Goal: Information Seeking & Learning: Check status

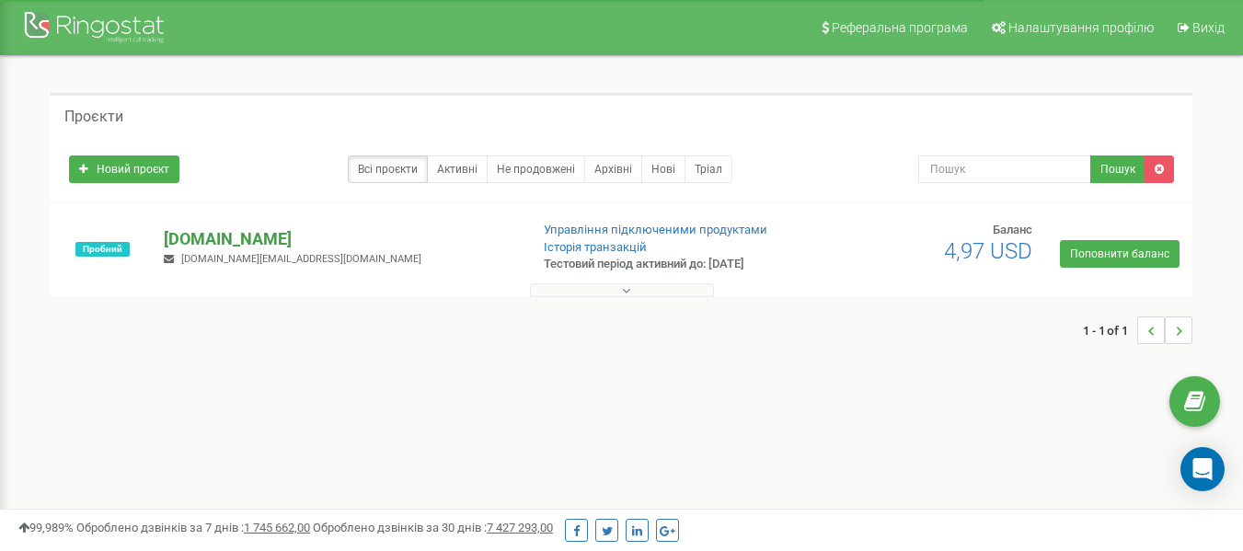
click at [224, 233] on p "[DOMAIN_NAME]" at bounding box center [339, 239] width 350 height 24
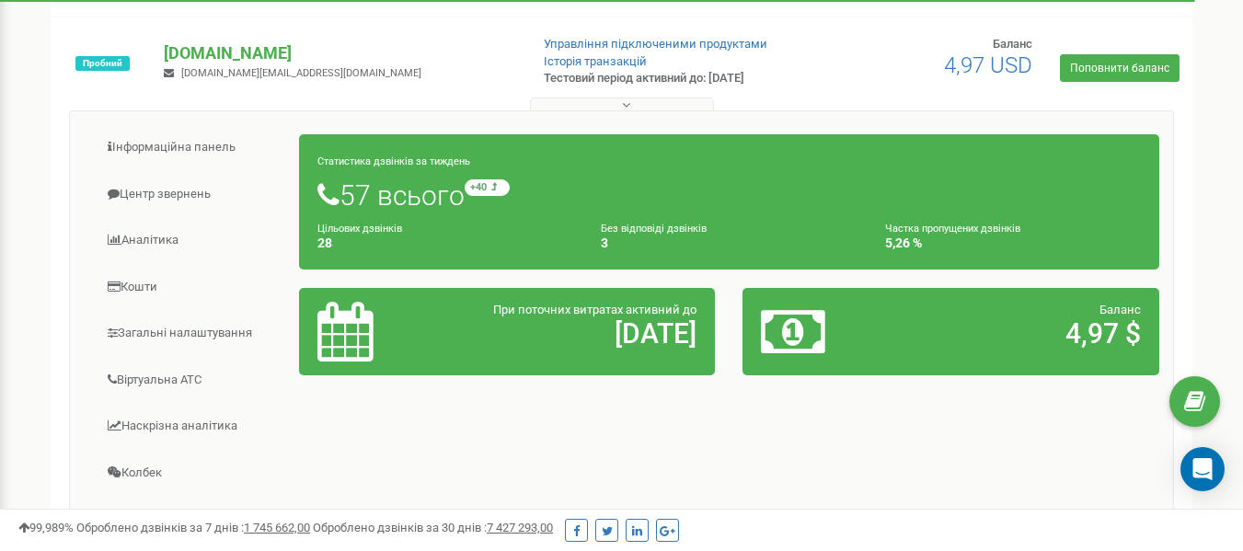
scroll to position [184, 0]
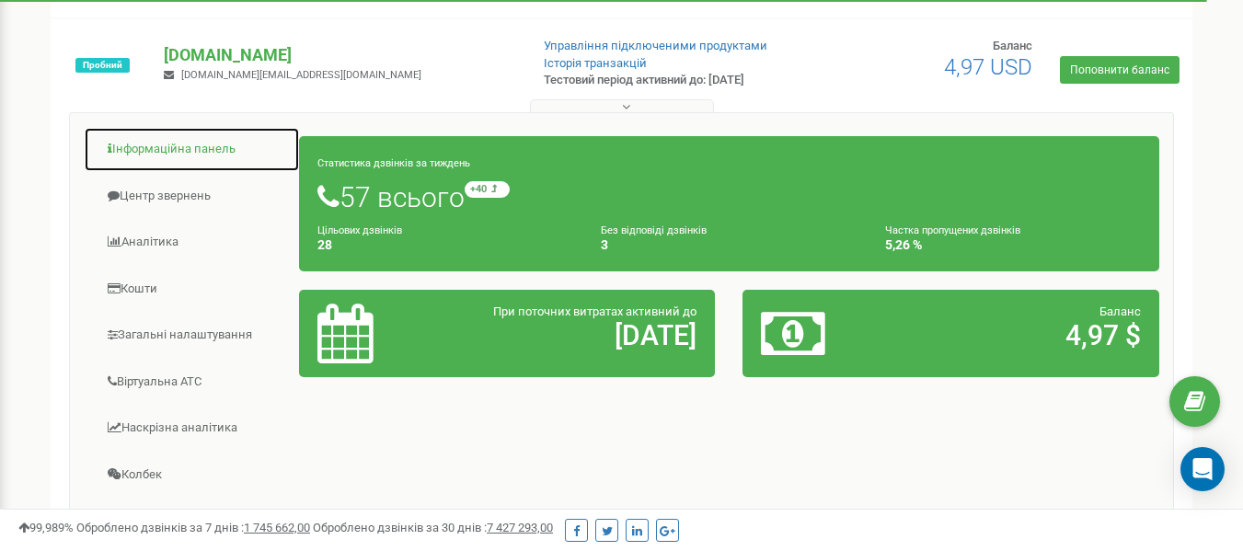
click at [166, 156] on link "Інформаційна панель" at bounding box center [192, 149] width 216 height 45
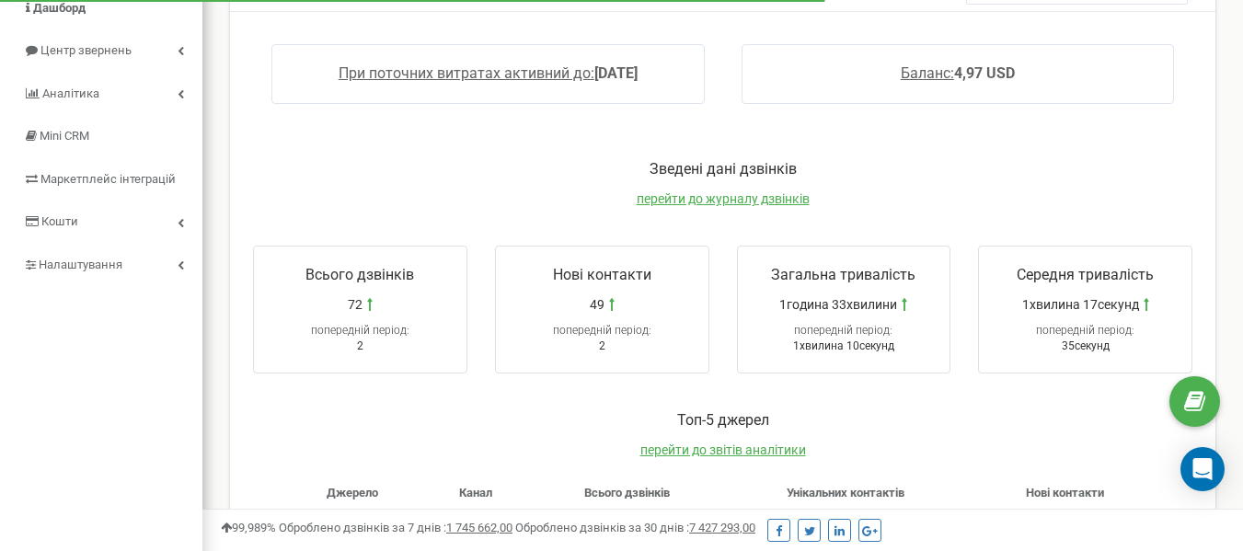
scroll to position [184, 0]
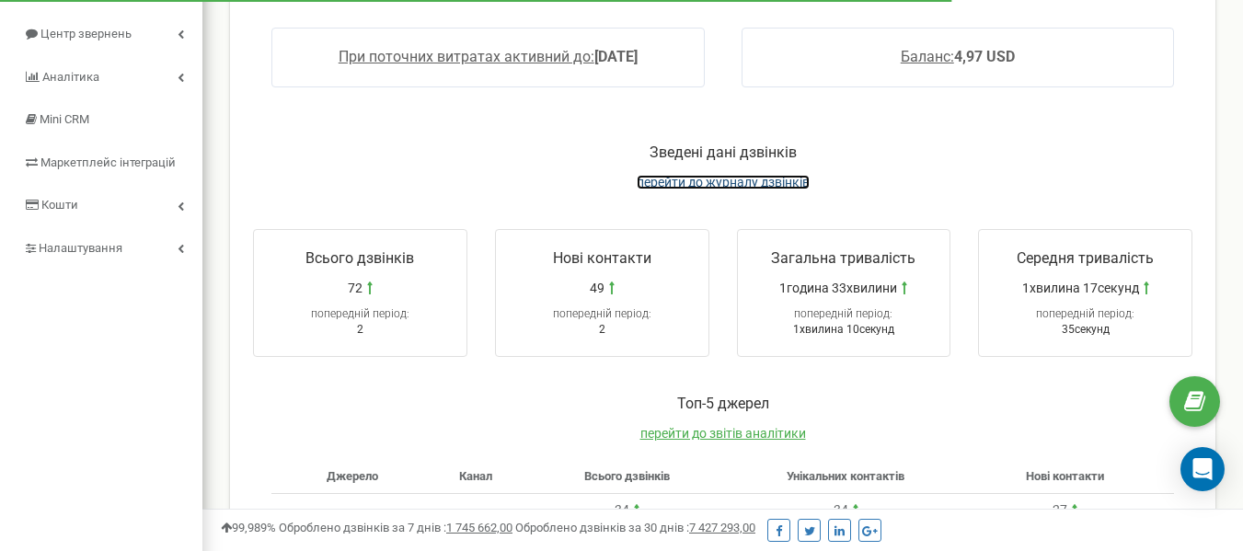
click at [716, 182] on span "перейти до журналу дзвінків" at bounding box center [722, 182] width 173 height 15
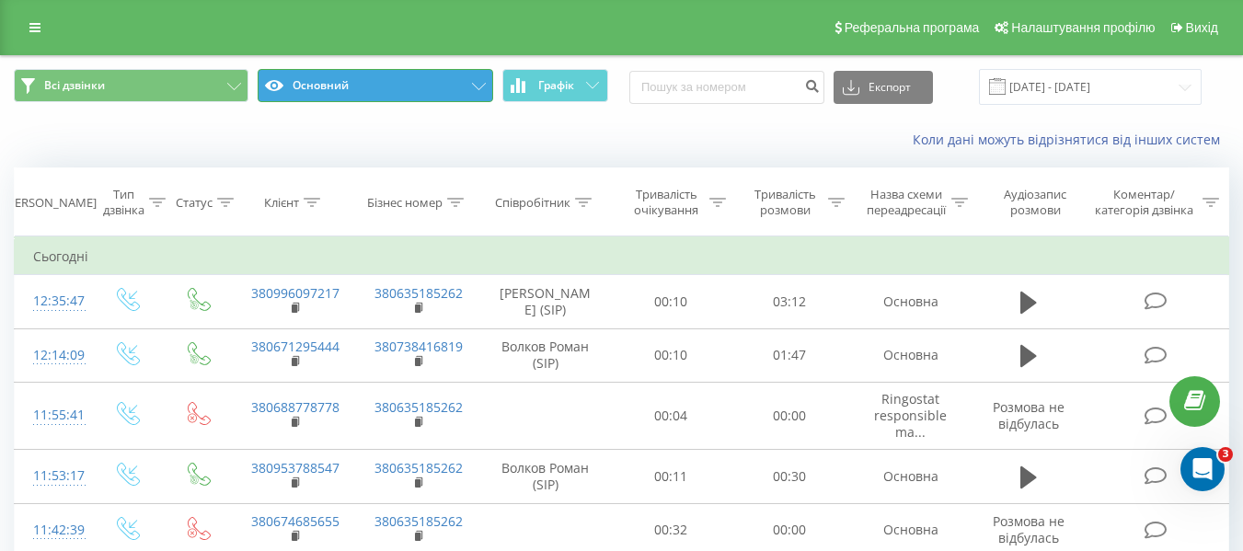
click at [339, 79] on button "Основний" at bounding box center [375, 85] width 235 height 33
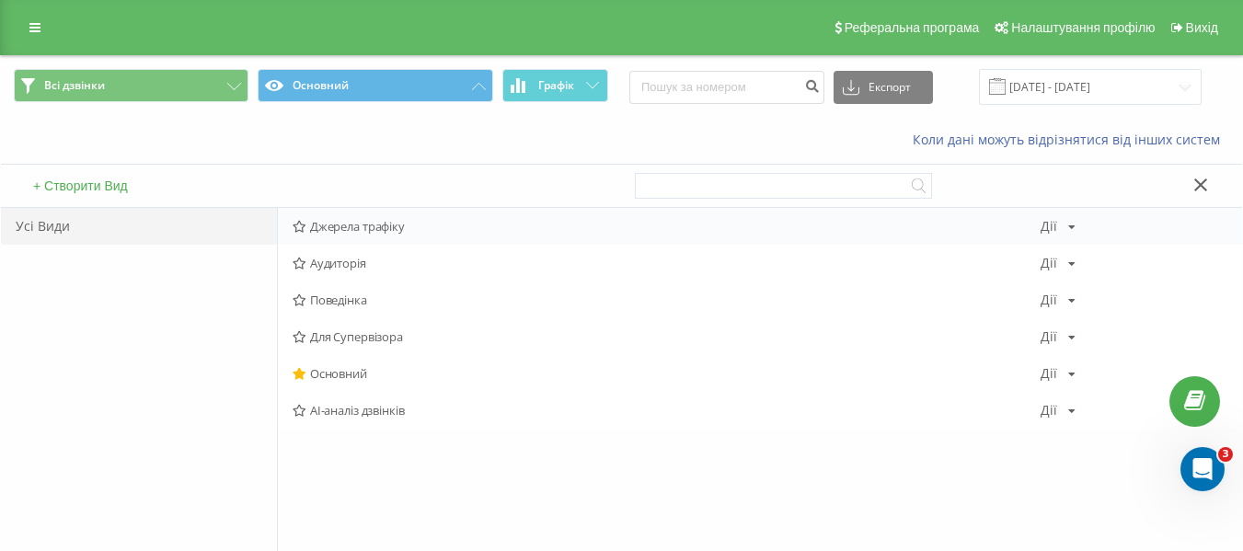
click at [328, 224] on span "Джерела трафіку" at bounding box center [666, 226] width 748 height 13
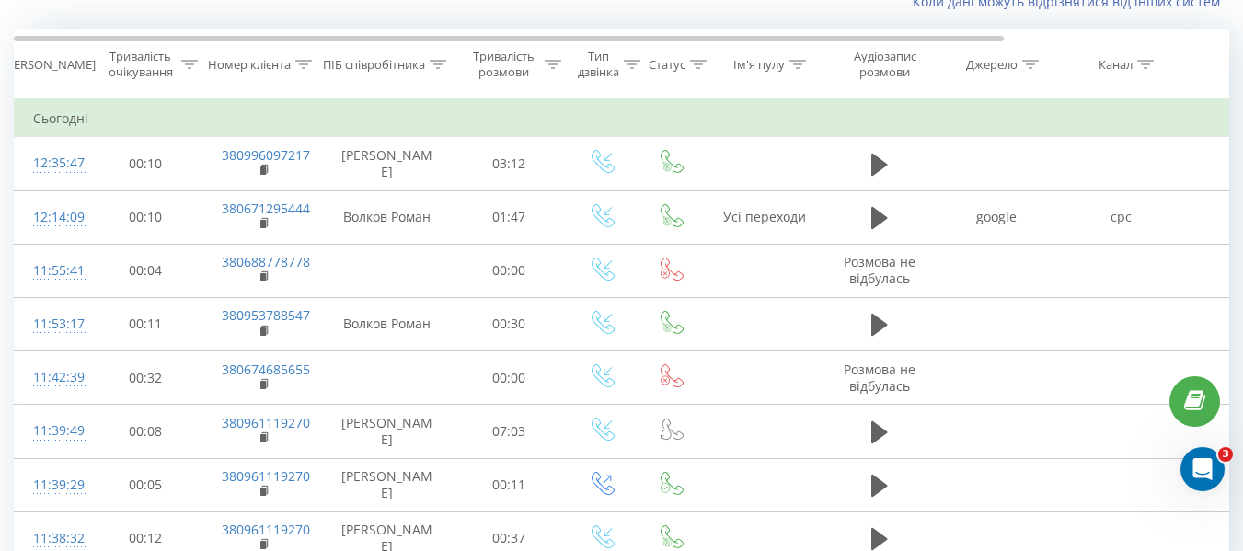
scroll to position [47, 0]
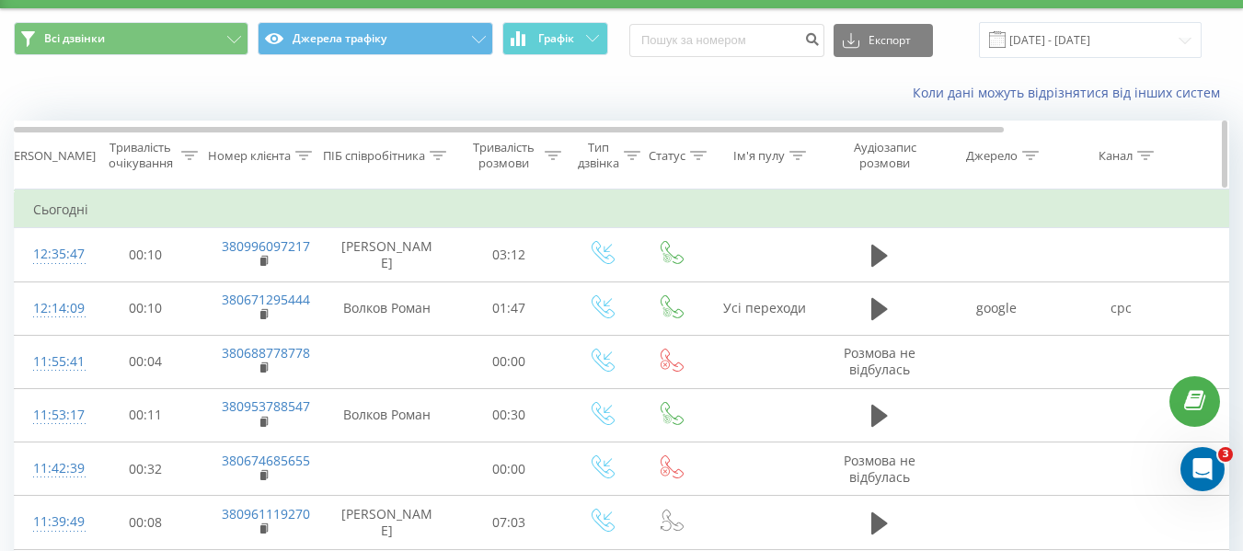
click at [1030, 155] on icon at bounding box center [1030, 155] width 17 height 9
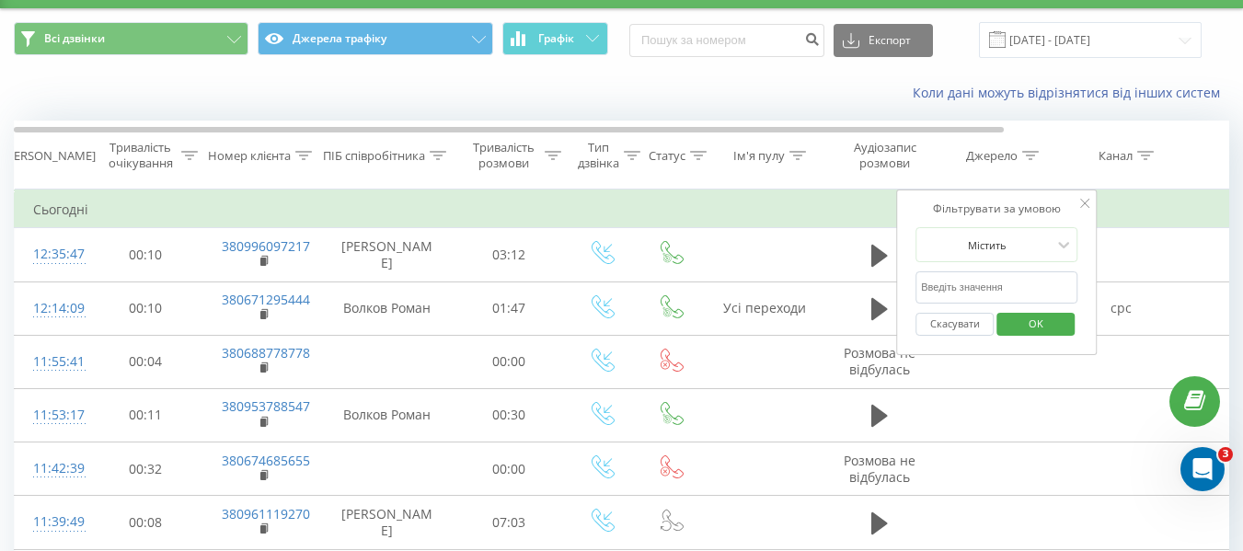
click at [1082, 204] on icon at bounding box center [1084, 203] width 9 height 9
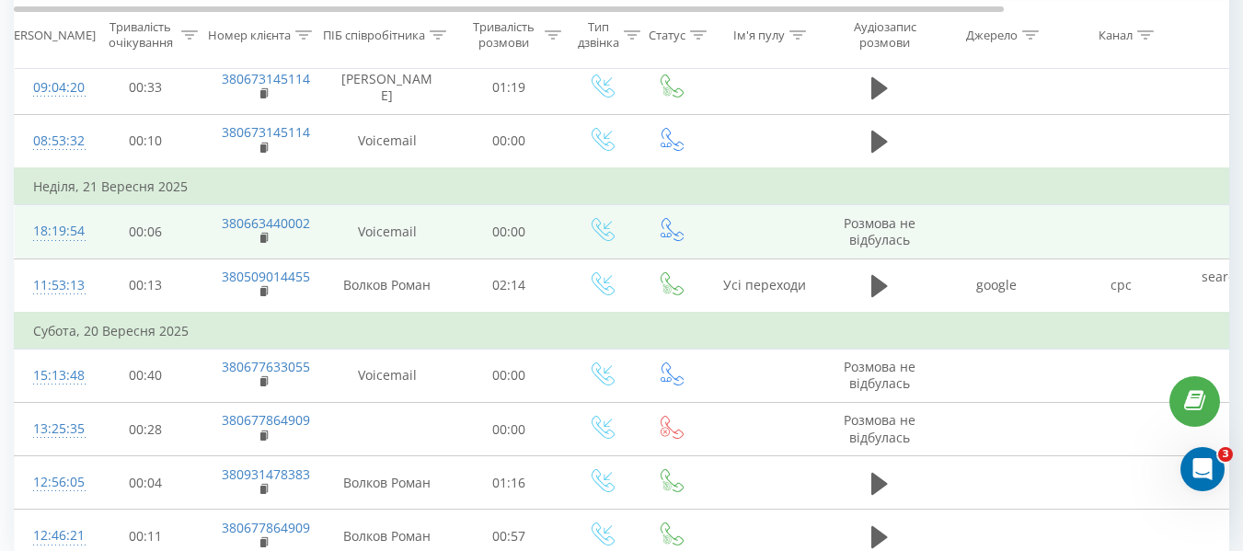
scroll to position [1243, 0]
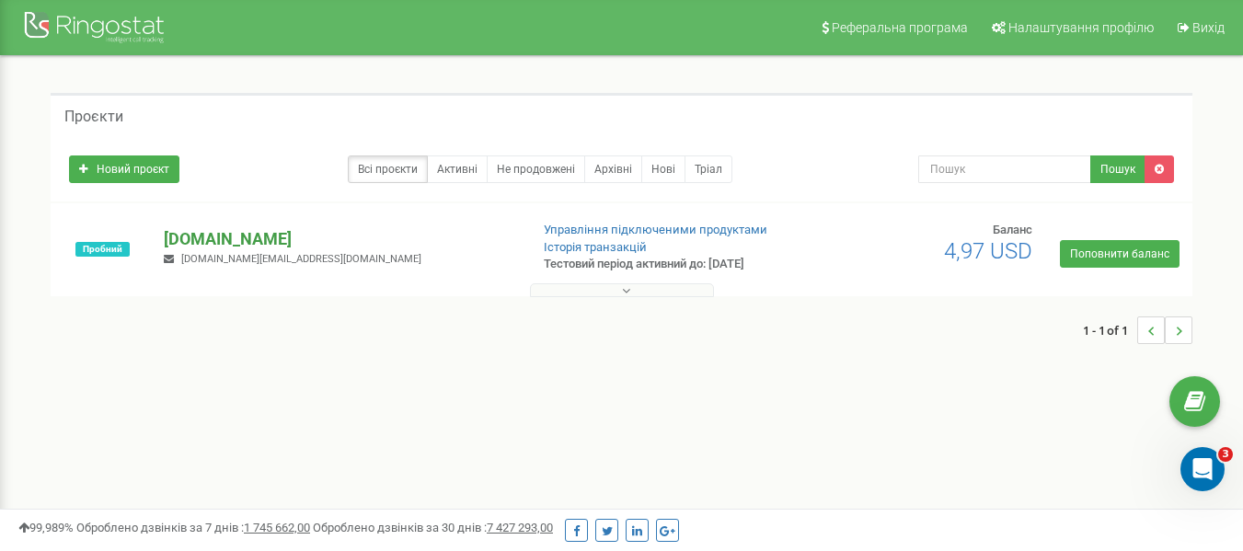
click at [234, 231] on p "[DOMAIN_NAME]" at bounding box center [339, 239] width 350 height 24
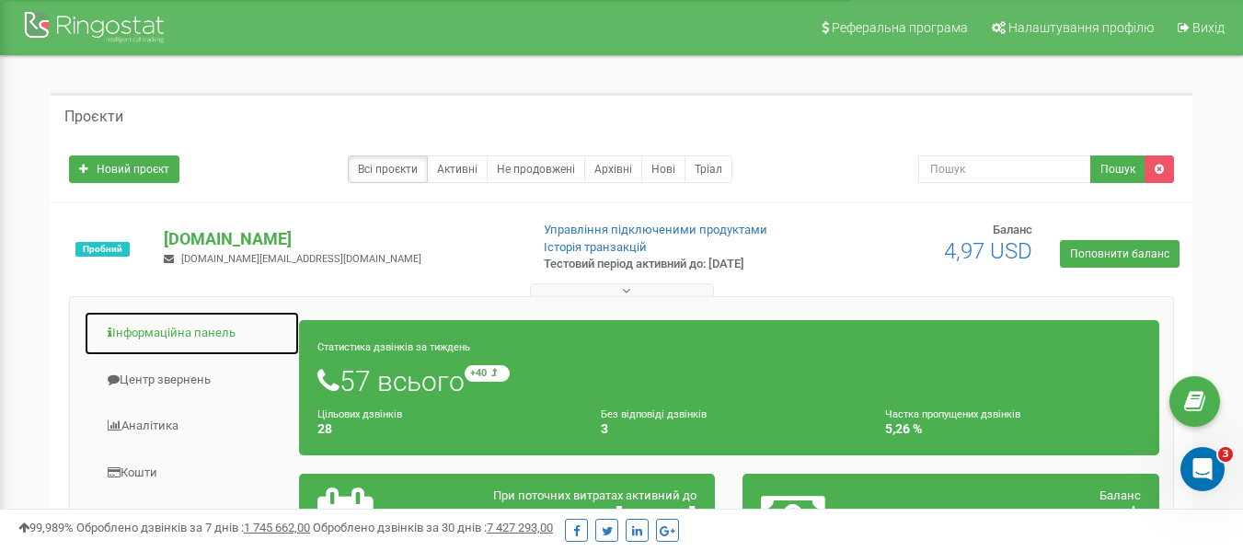
click at [225, 323] on link "Інформаційна панель" at bounding box center [192, 333] width 216 height 45
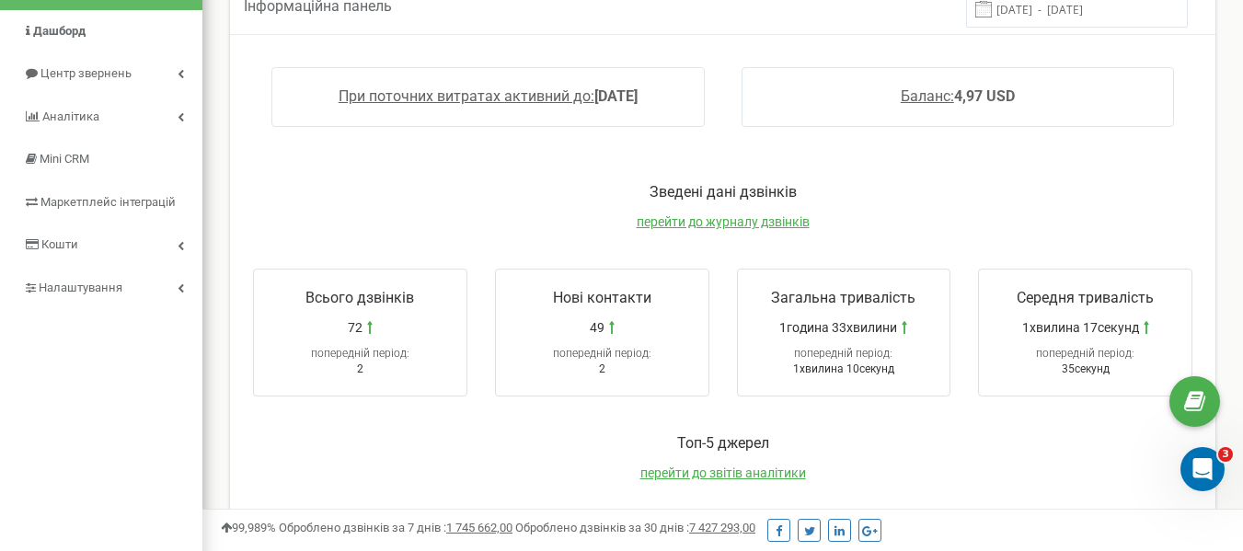
scroll to position [92, 0]
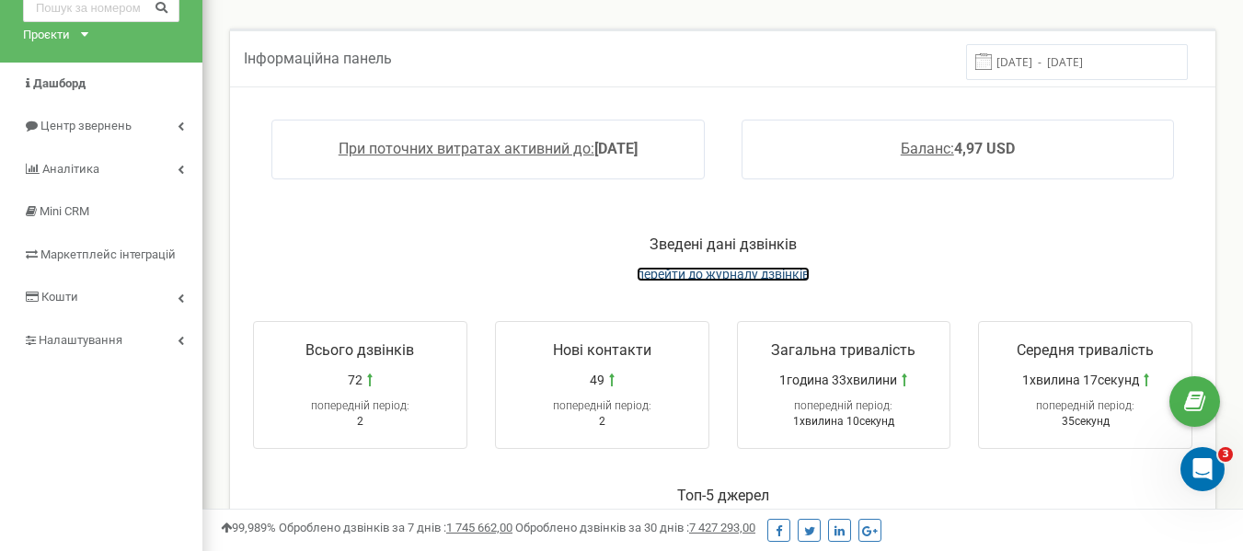
click at [721, 274] on span "перейти до журналу дзвінків" at bounding box center [722, 274] width 173 height 15
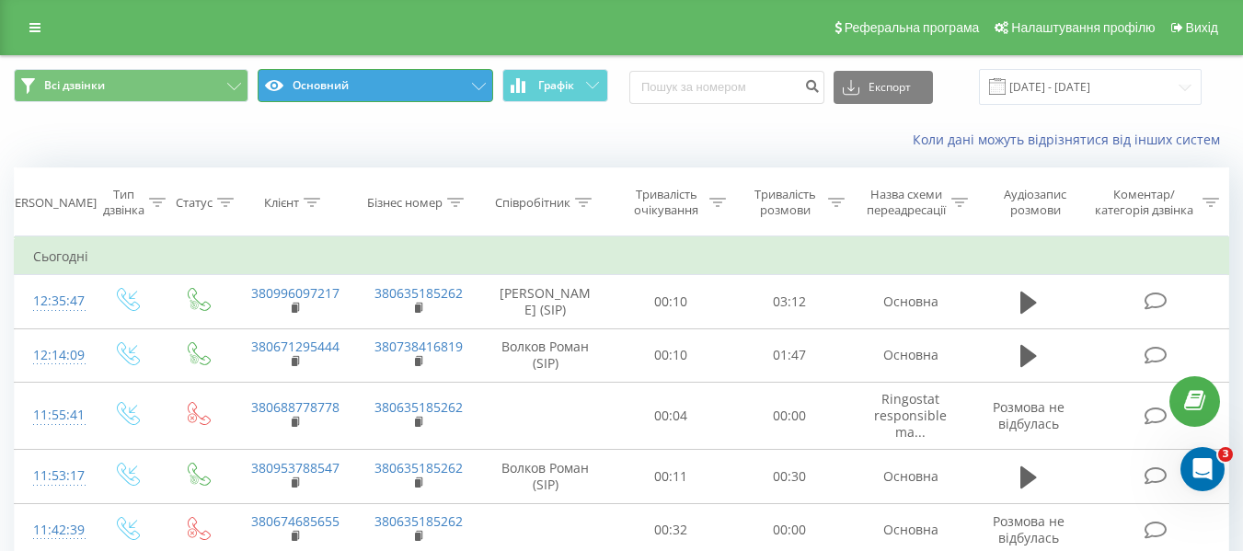
click at [422, 79] on button "Основний" at bounding box center [375, 85] width 235 height 33
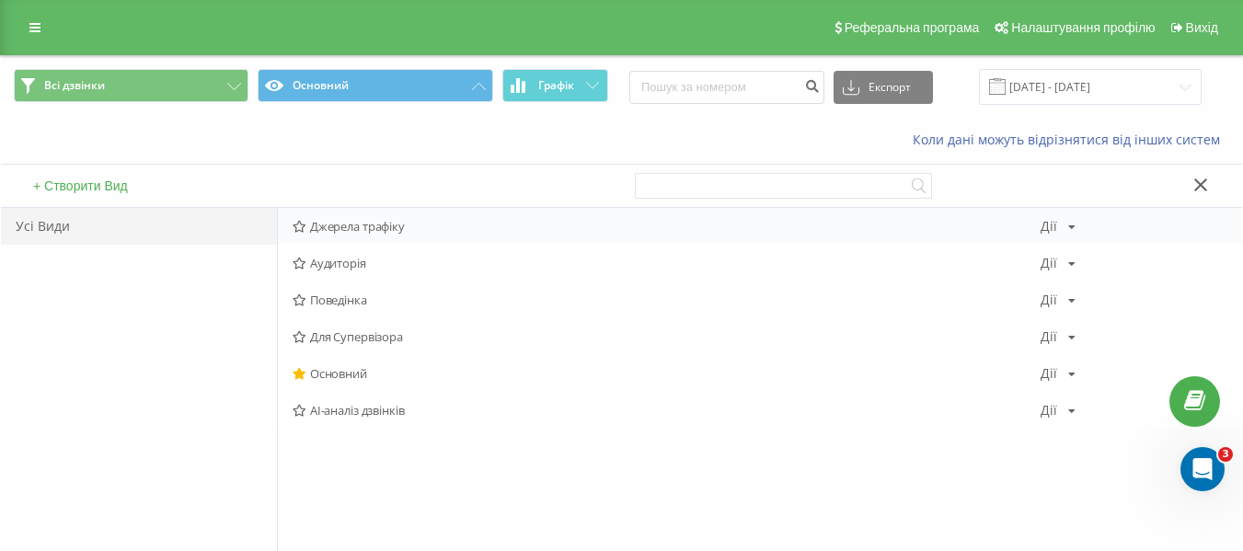
click at [327, 220] on span "Джерела трафіку" at bounding box center [666, 226] width 748 height 13
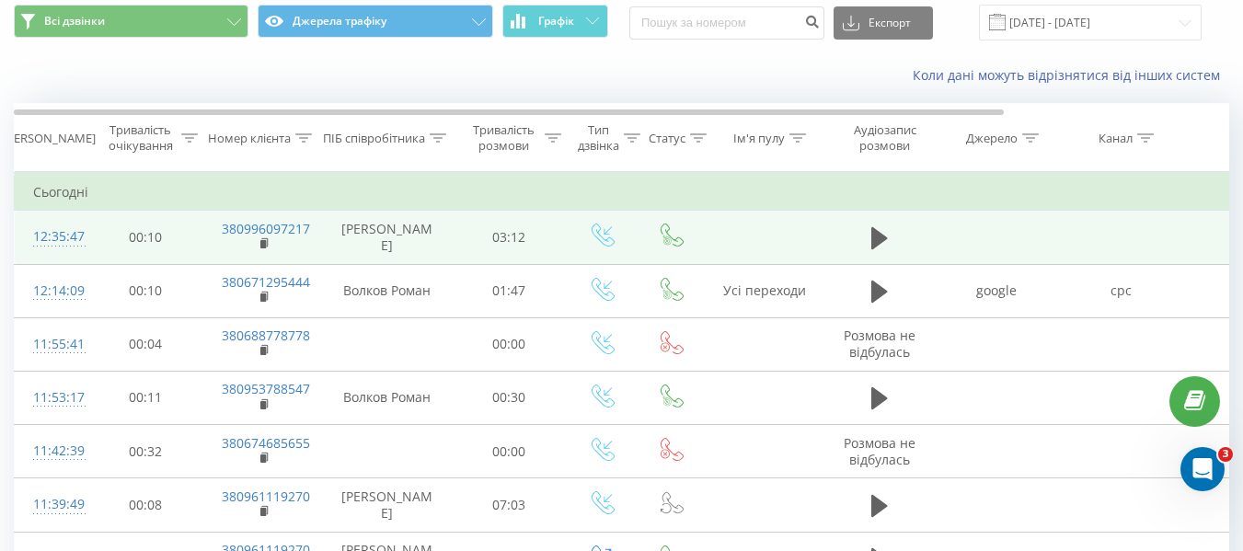
scroll to position [92, 0]
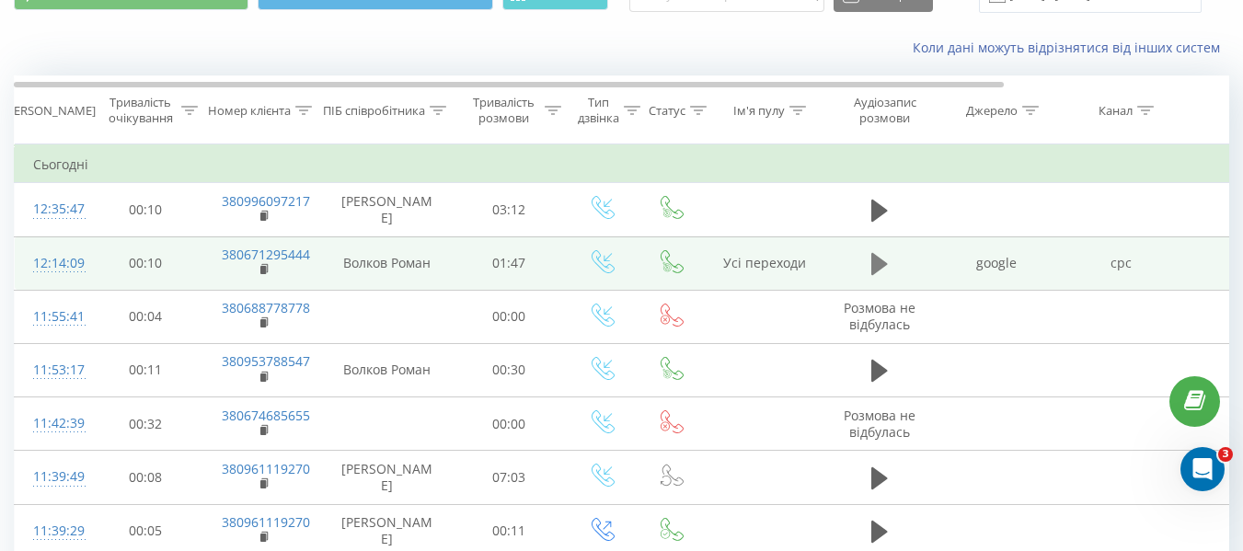
click at [875, 259] on icon at bounding box center [879, 264] width 17 height 22
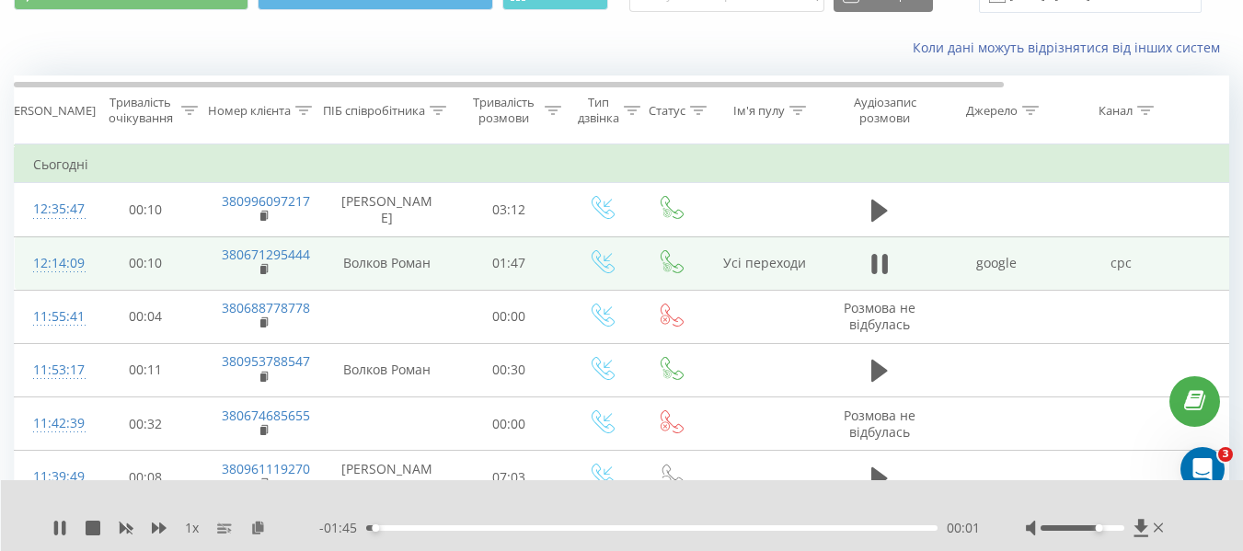
click at [1100, 528] on div at bounding box center [1082, 528] width 84 height 6
drag, startPoint x: 1096, startPoint y: 527, endPoint x: 1115, endPoint y: 528, distance: 18.4
click at [1115, 528] on div "Accessibility label" at bounding box center [1114, 527] width 7 height 7
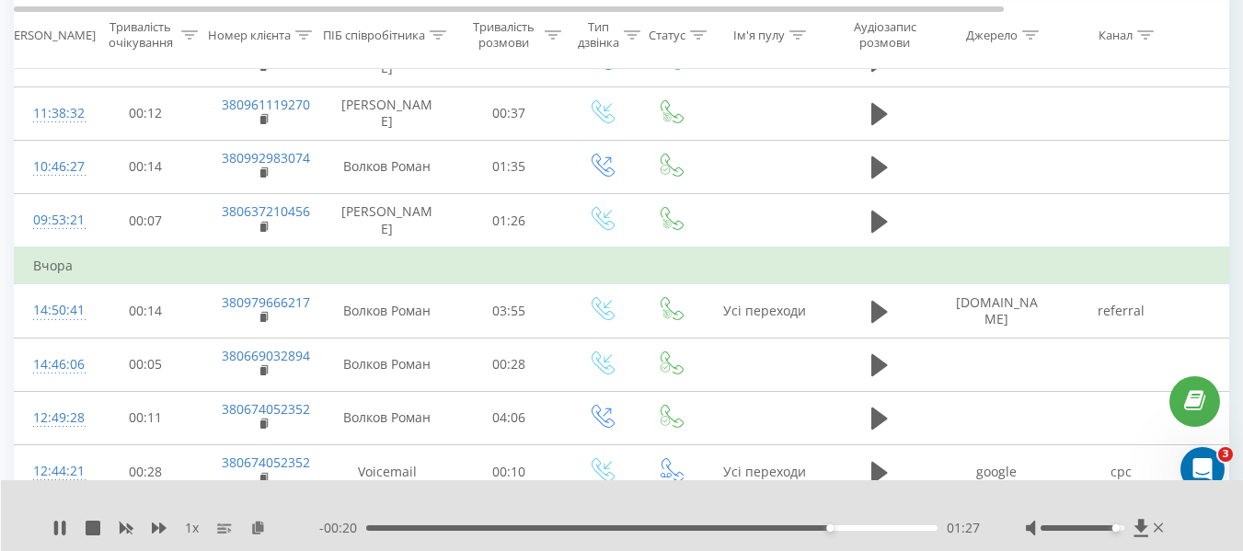
scroll to position [644, 0]
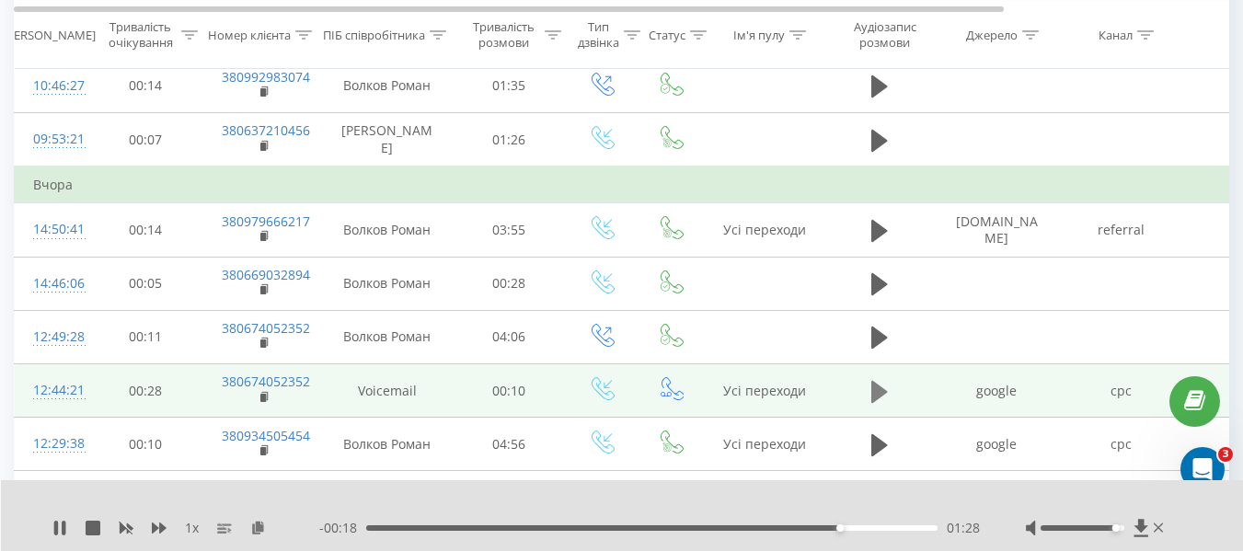
click at [883, 388] on icon at bounding box center [879, 391] width 17 height 22
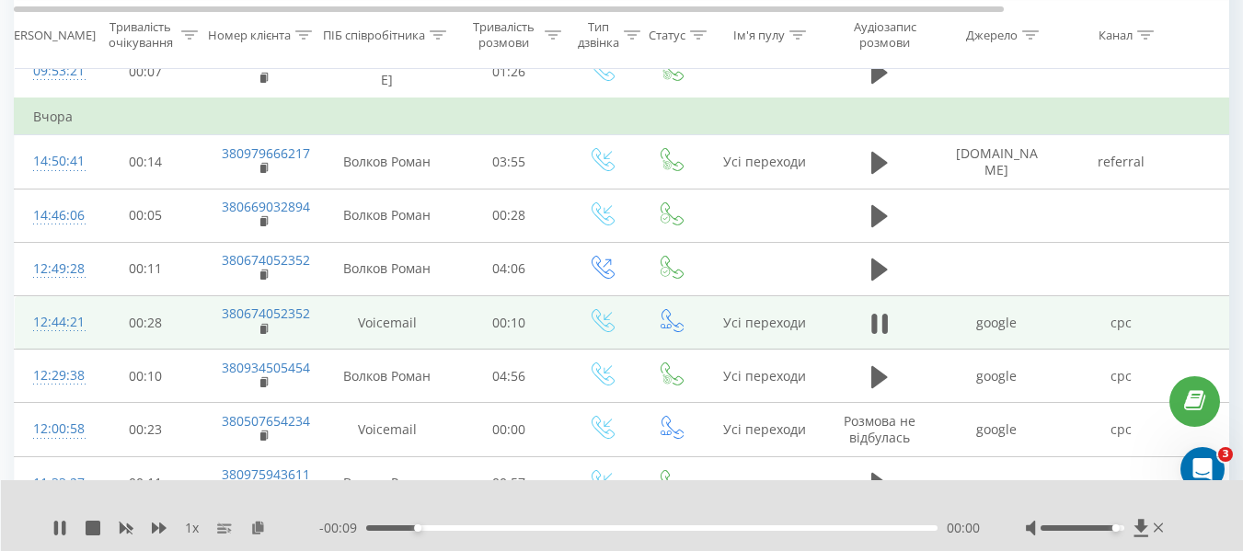
scroll to position [736, 0]
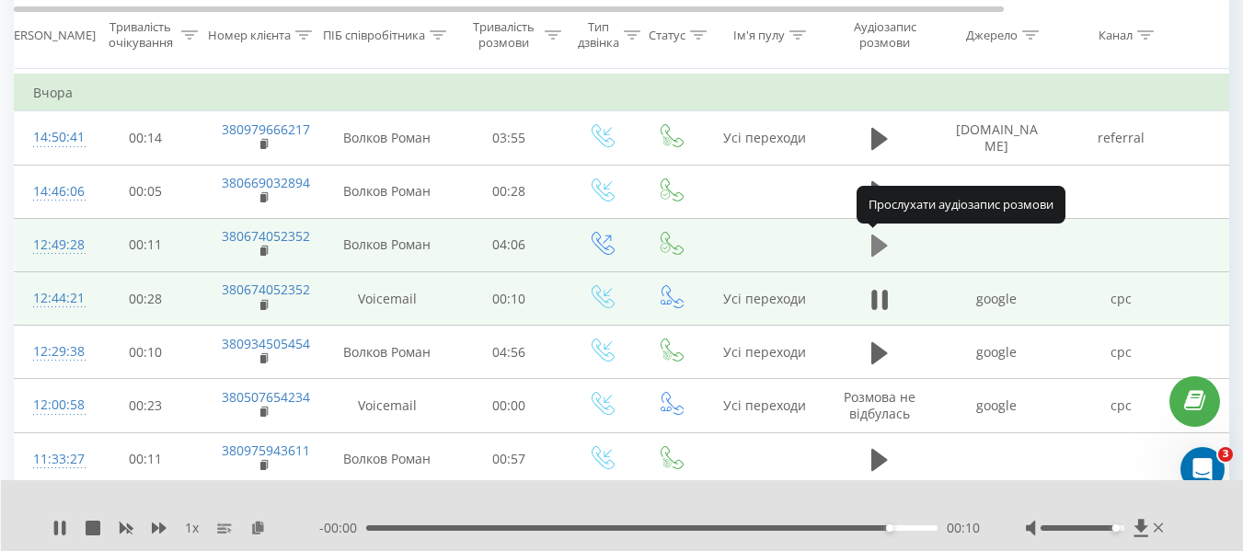
click at [881, 252] on icon at bounding box center [879, 246] width 17 height 26
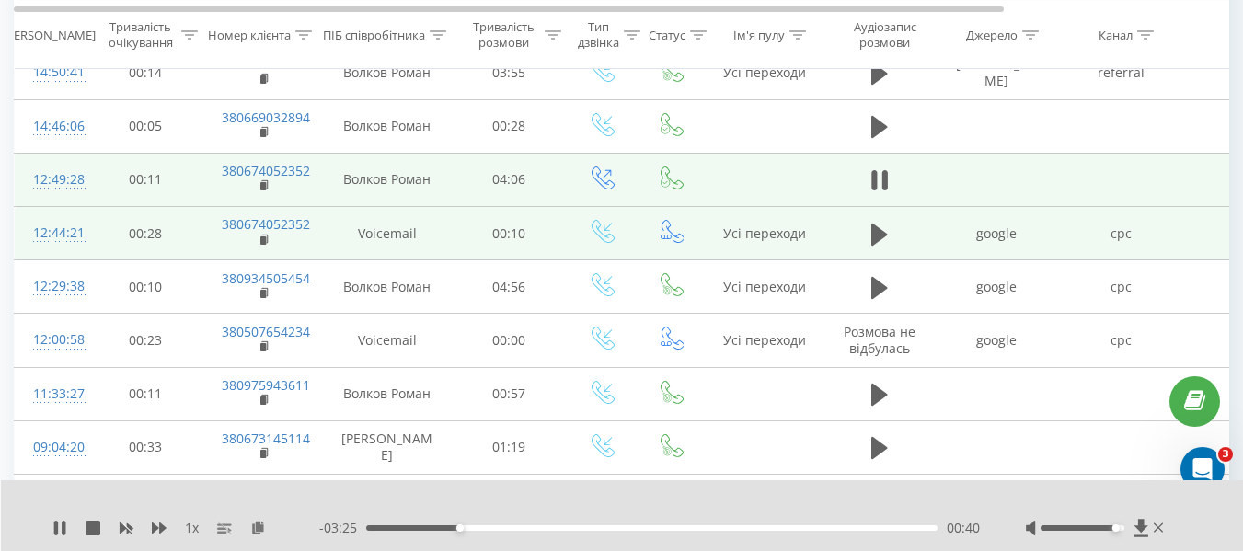
scroll to position [828, 0]
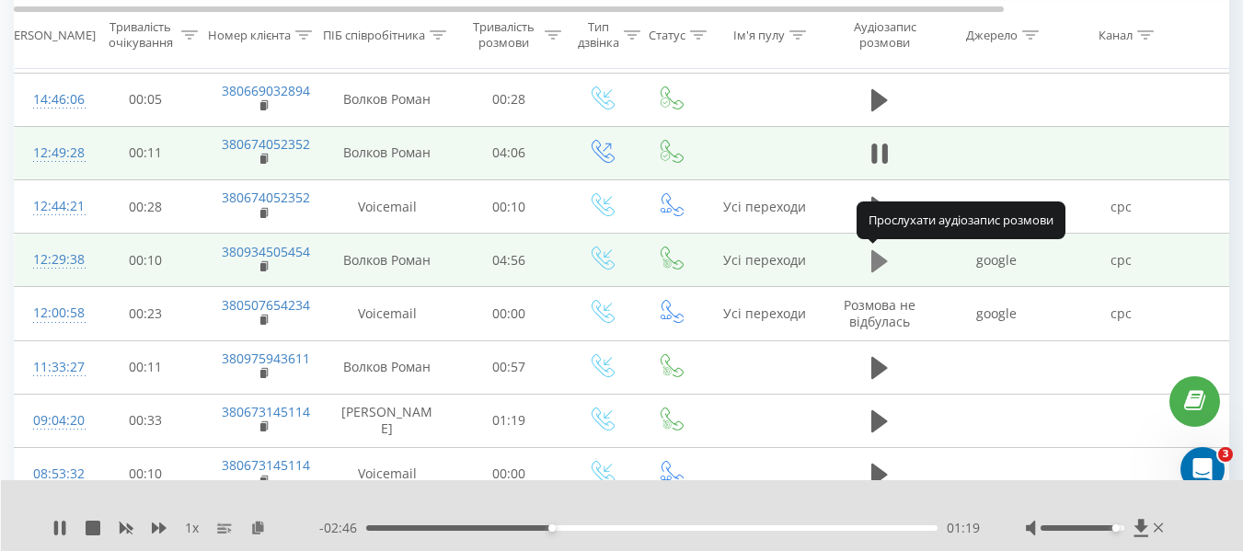
click at [884, 269] on icon at bounding box center [879, 261] width 17 height 26
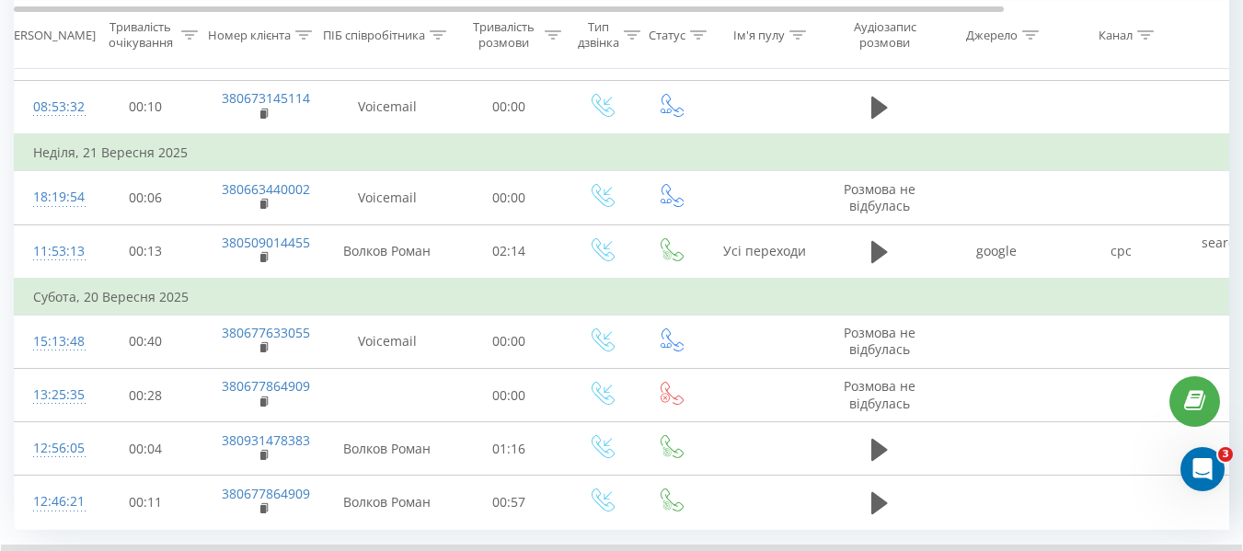
scroll to position [1196, 0]
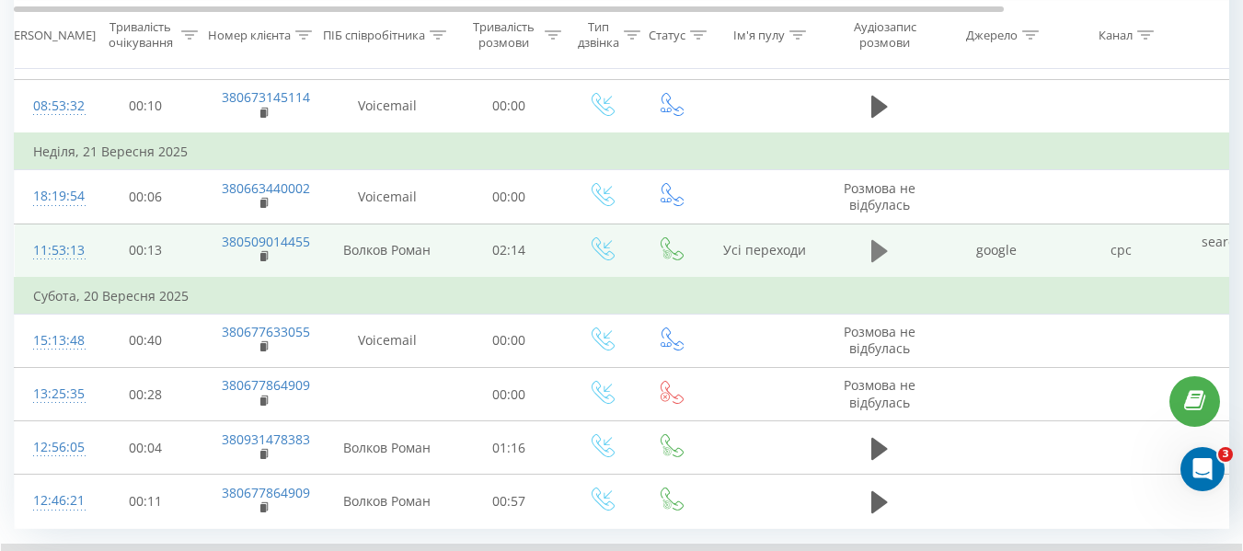
click at [885, 251] on icon at bounding box center [879, 251] width 17 height 22
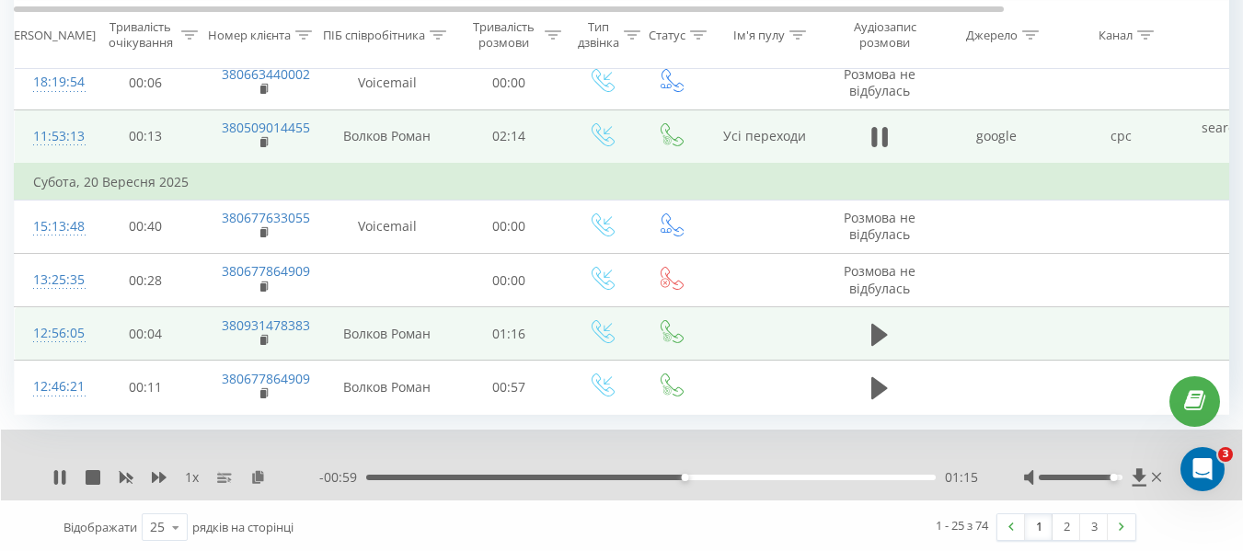
scroll to position [1313, 0]
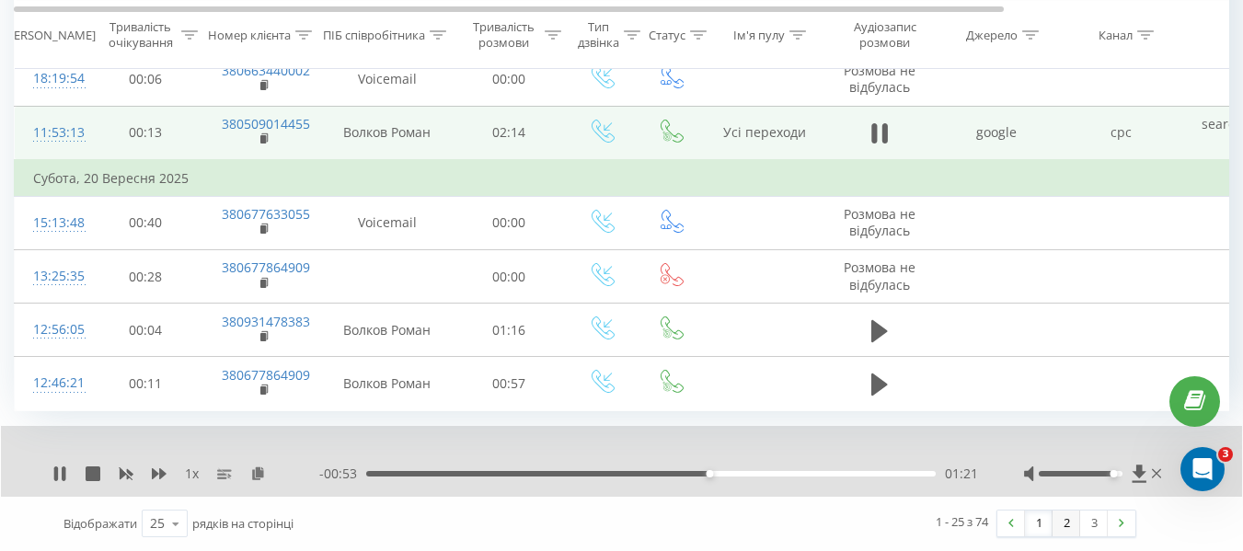
click at [1067, 534] on link "2" at bounding box center [1066, 523] width 28 height 26
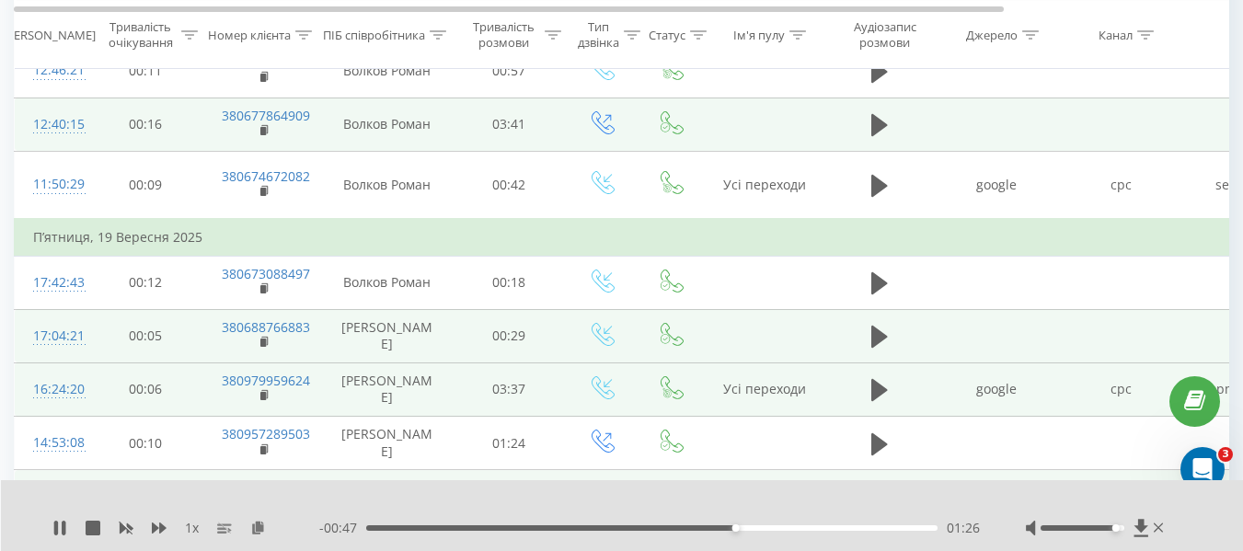
scroll to position [489, 0]
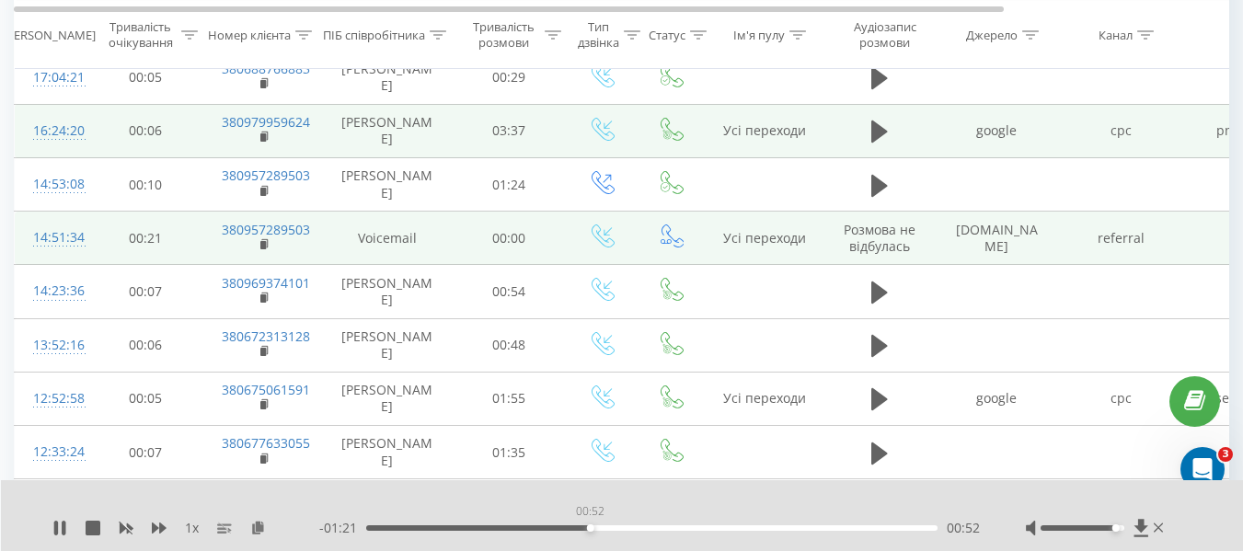
drag, startPoint x: 415, startPoint y: 530, endPoint x: 658, endPoint y: 544, distance: 243.2
click at [658, 544] on div "1 x - 01:21 00:52 00:52" at bounding box center [622, 515] width 1243 height 71
drag, startPoint x: 674, startPoint y: 526, endPoint x: 808, endPoint y: 531, distance: 134.4
click at [808, 531] on div "01:44" at bounding box center [651, 528] width 571 height 6
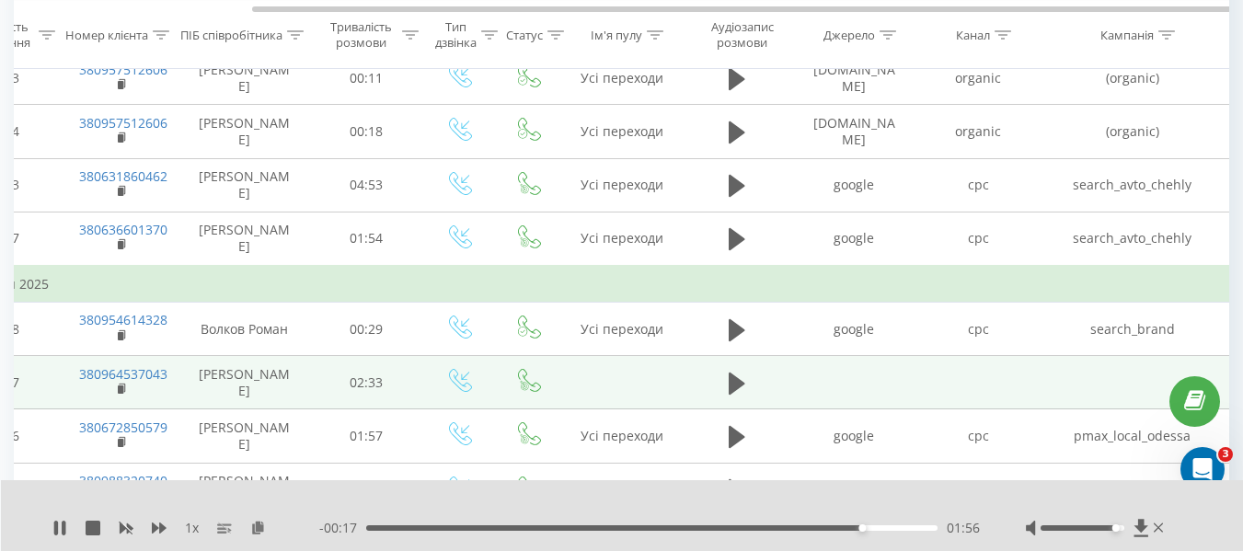
scroll to position [0, 54]
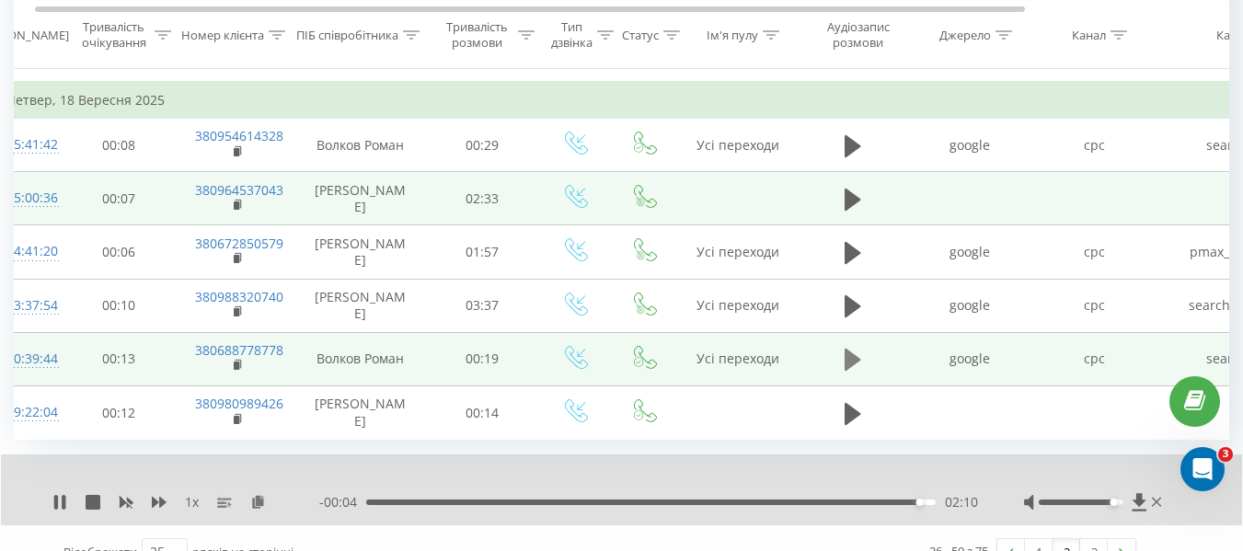
click at [851, 349] on icon at bounding box center [852, 360] width 17 height 22
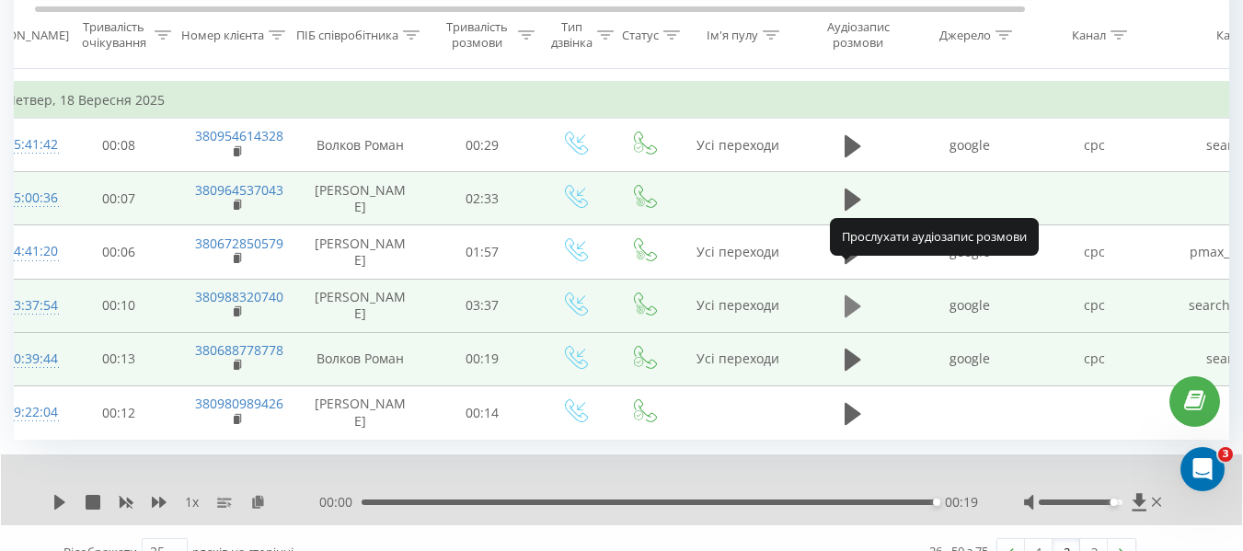
click at [852, 295] on icon at bounding box center [852, 306] width 17 height 22
